Goal: Information Seeking & Learning: Learn about a topic

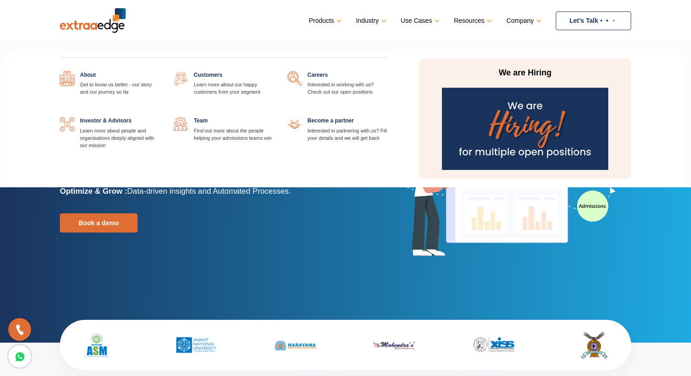
click at [160, 71] on link at bounding box center [160, 71] width 0 height 0
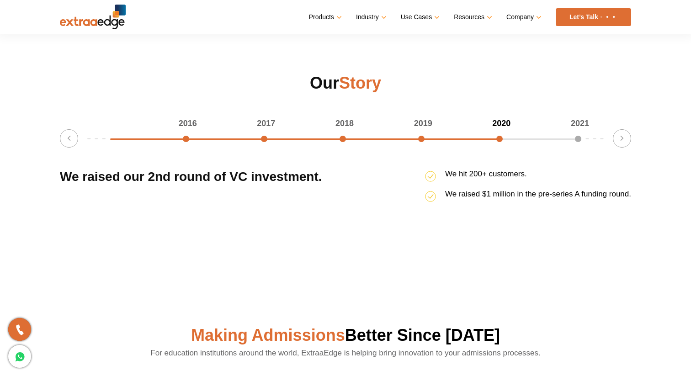
scroll to position [1171, 0]
click at [577, 130] on div "2021" at bounding box center [542, 123] width 79 height 13
click at [621, 139] on button "Next" at bounding box center [622, 138] width 18 height 18
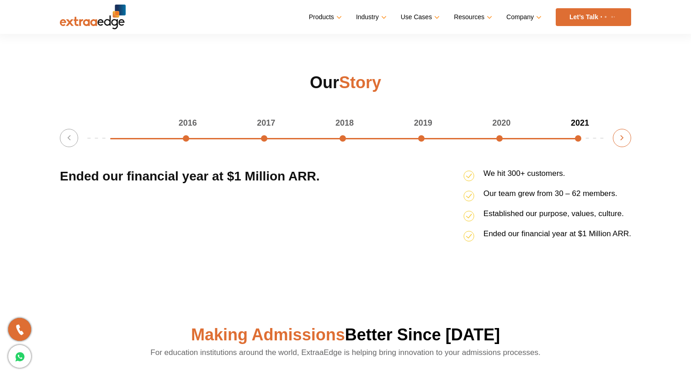
click at [621, 139] on button "Next" at bounding box center [622, 138] width 18 height 18
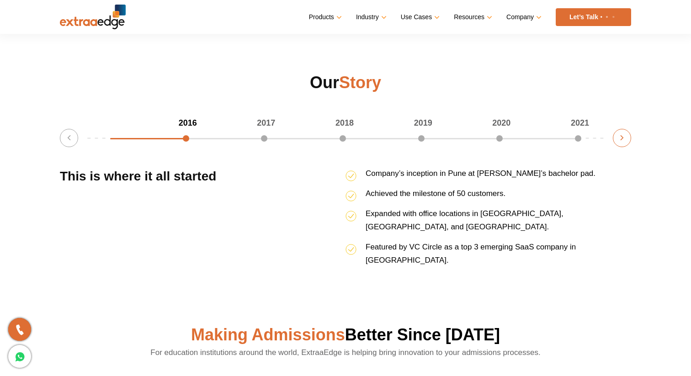
click at [621, 139] on button "Next" at bounding box center [622, 138] width 18 height 18
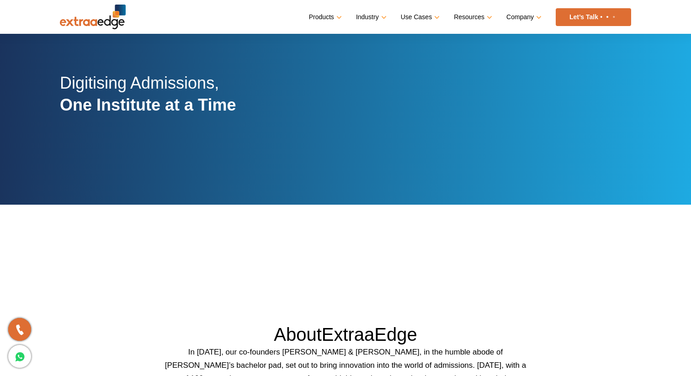
scroll to position [23, 0]
